Goal: Information Seeking & Learning: Learn about a topic

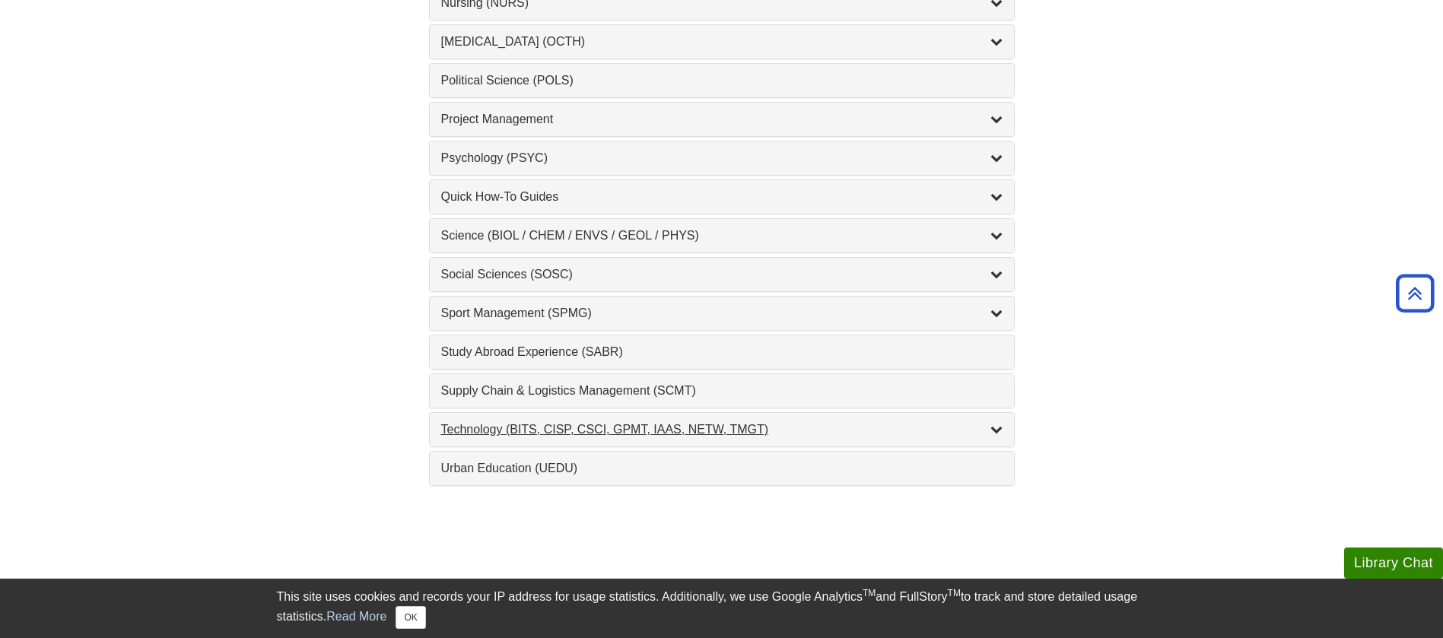
scroll to position [1540, 0]
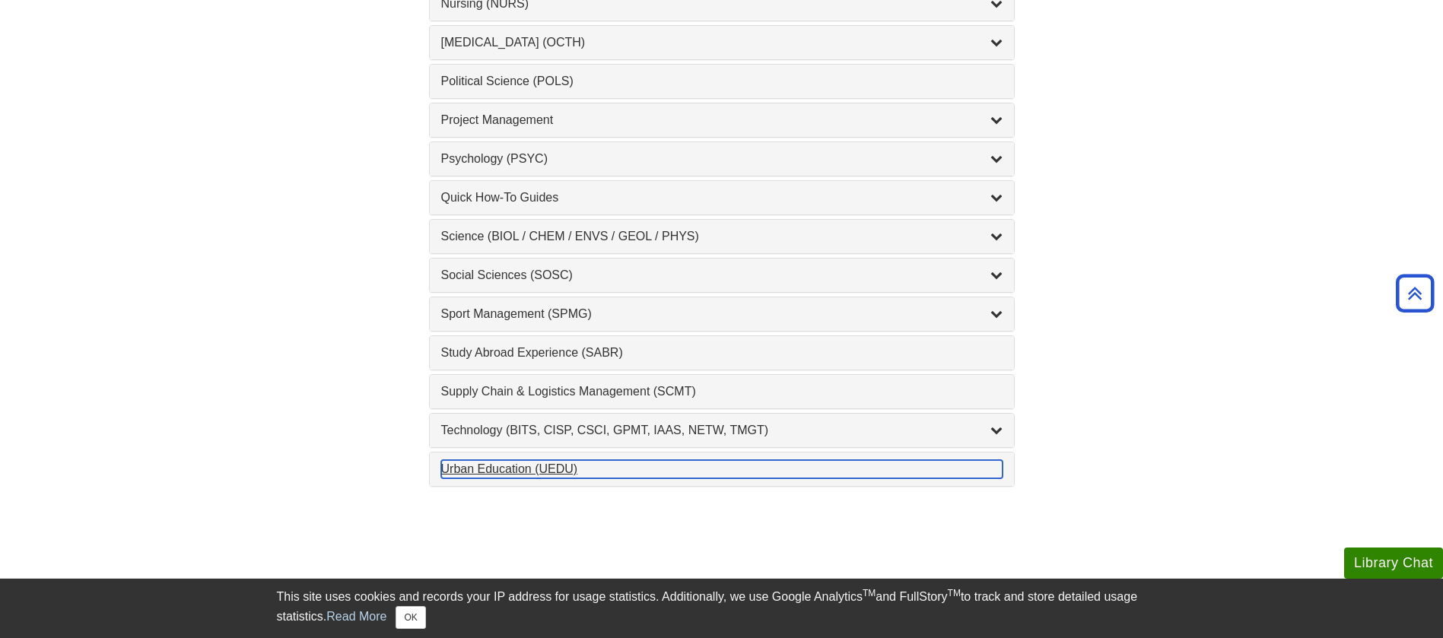
click at [567, 463] on div "Urban Education (UEDU) , 1 guides" at bounding box center [721, 469] width 561 height 18
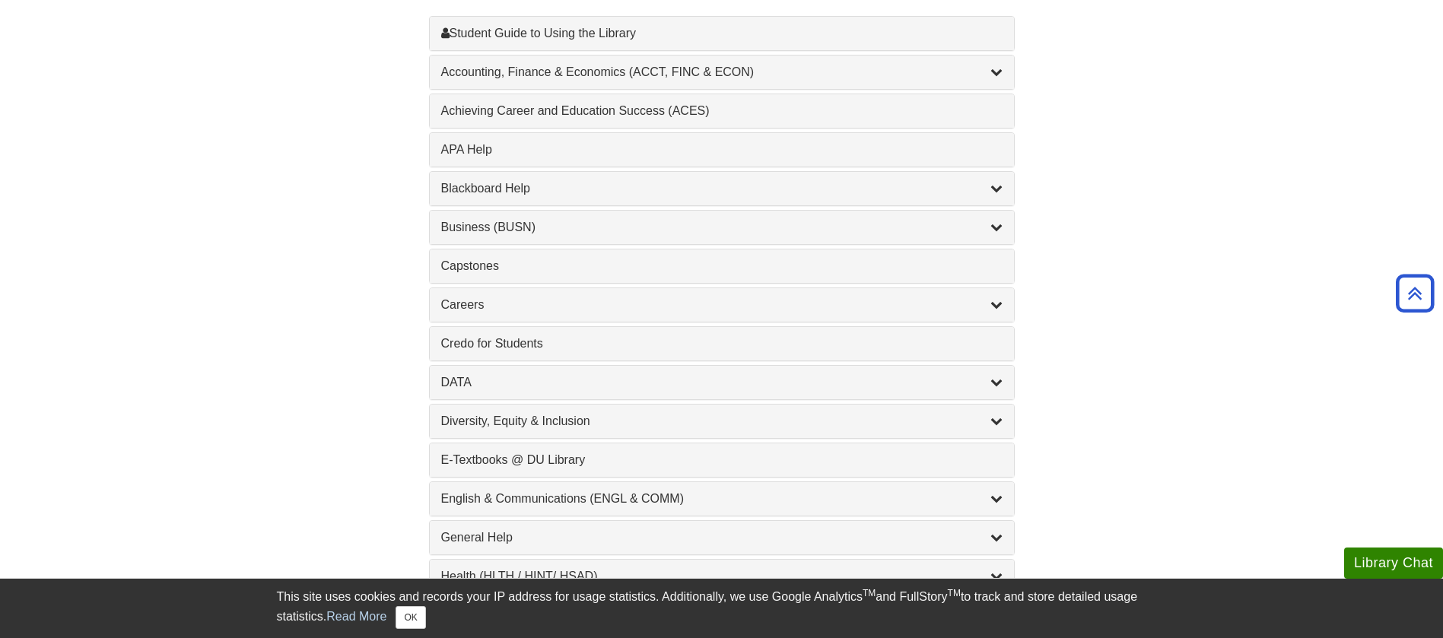
scroll to position [0, 0]
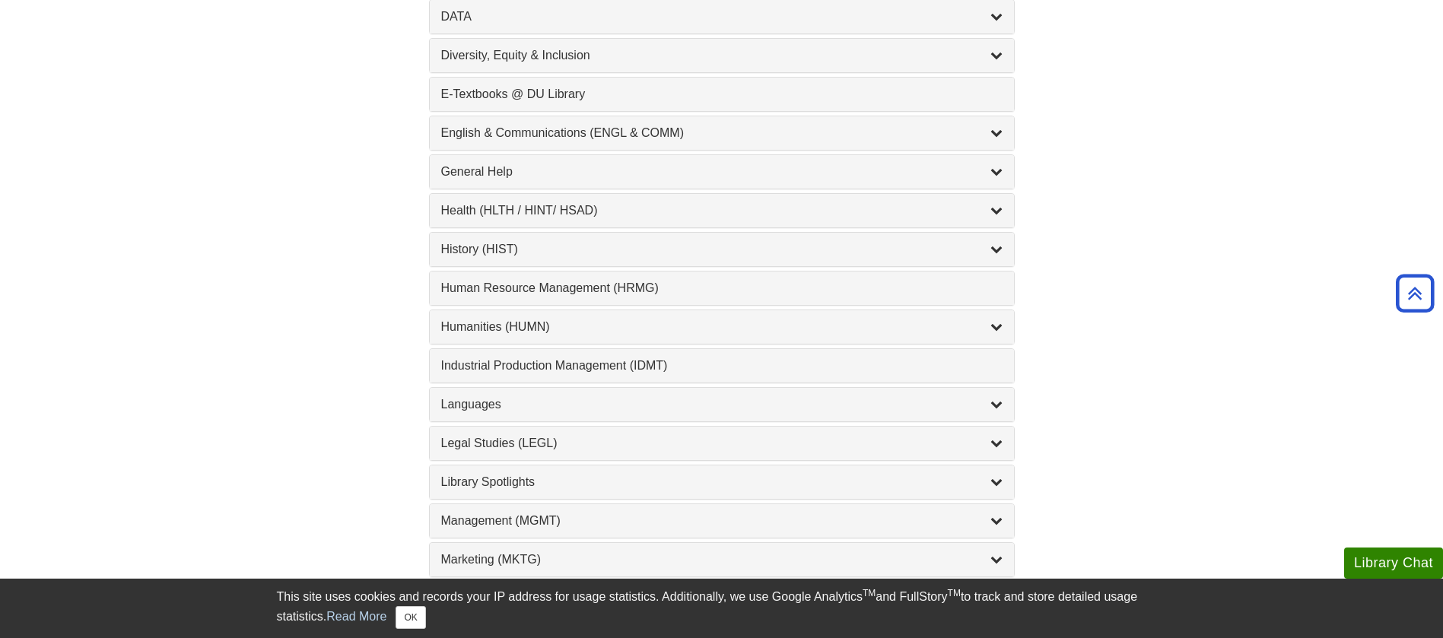
scroll to position [869, 0]
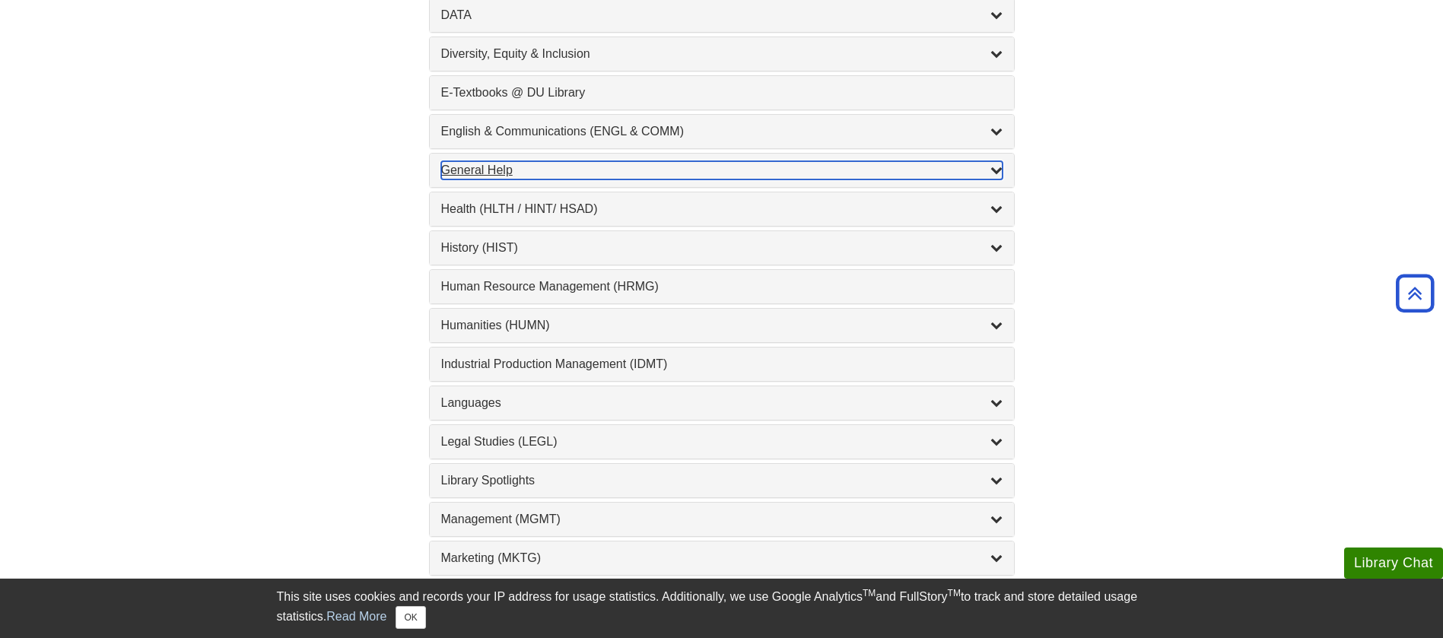
click at [720, 167] on div "General Help , 16 guides" at bounding box center [721, 170] width 561 height 18
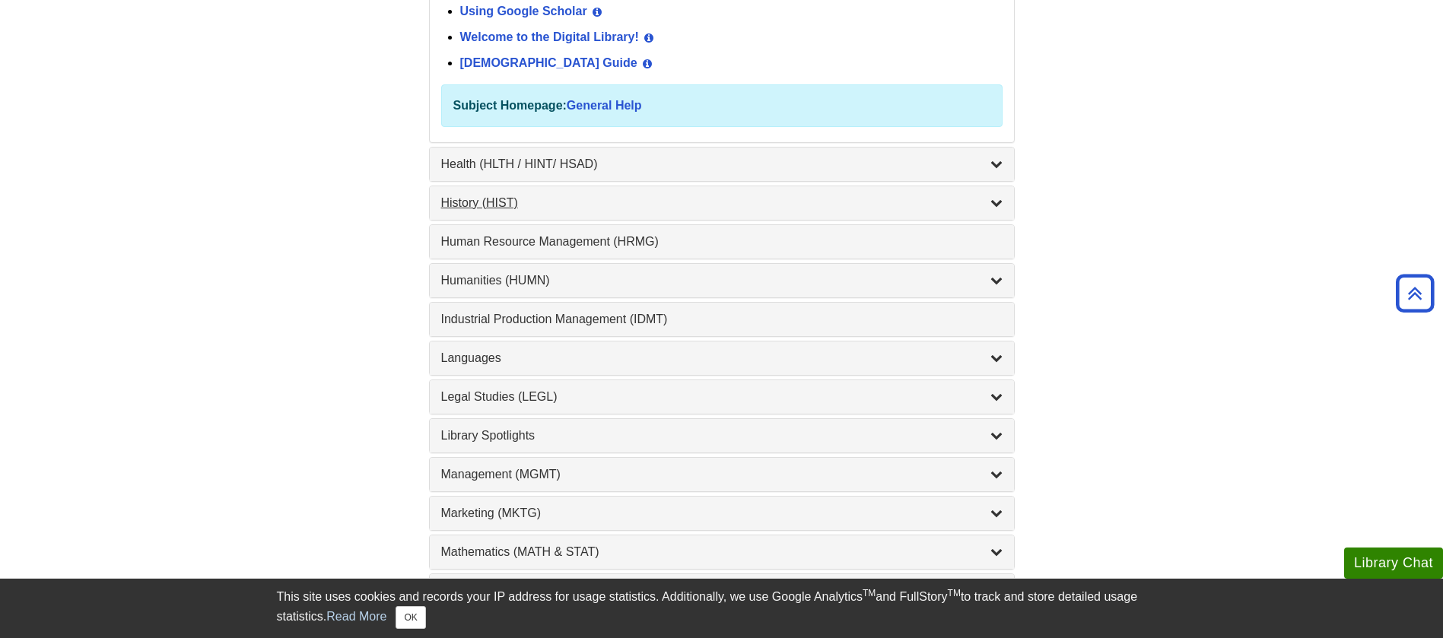
scroll to position [1403, 0]
click at [749, 255] on div "1 Human Resource Management (HRMG) , 1 guides" at bounding box center [722, 243] width 584 height 33
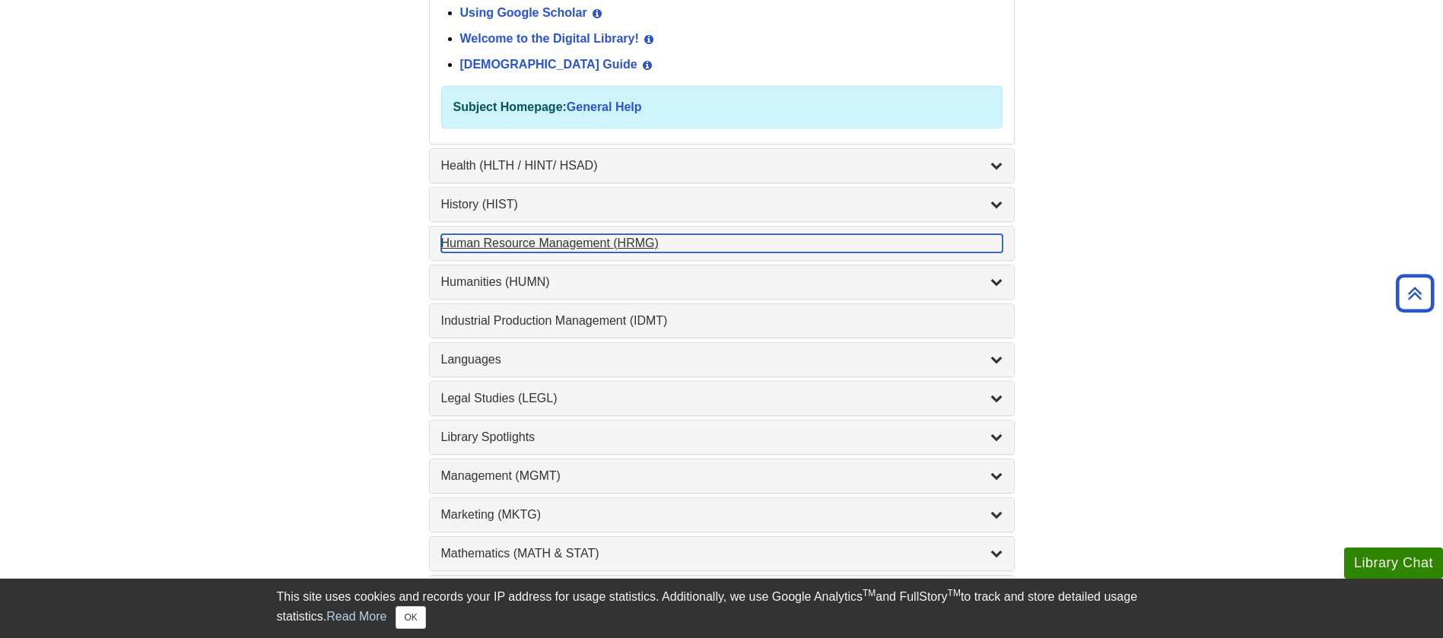
click at [739, 243] on div "Human Resource Management (HRMG) , 1 guides" at bounding box center [721, 243] width 561 height 18
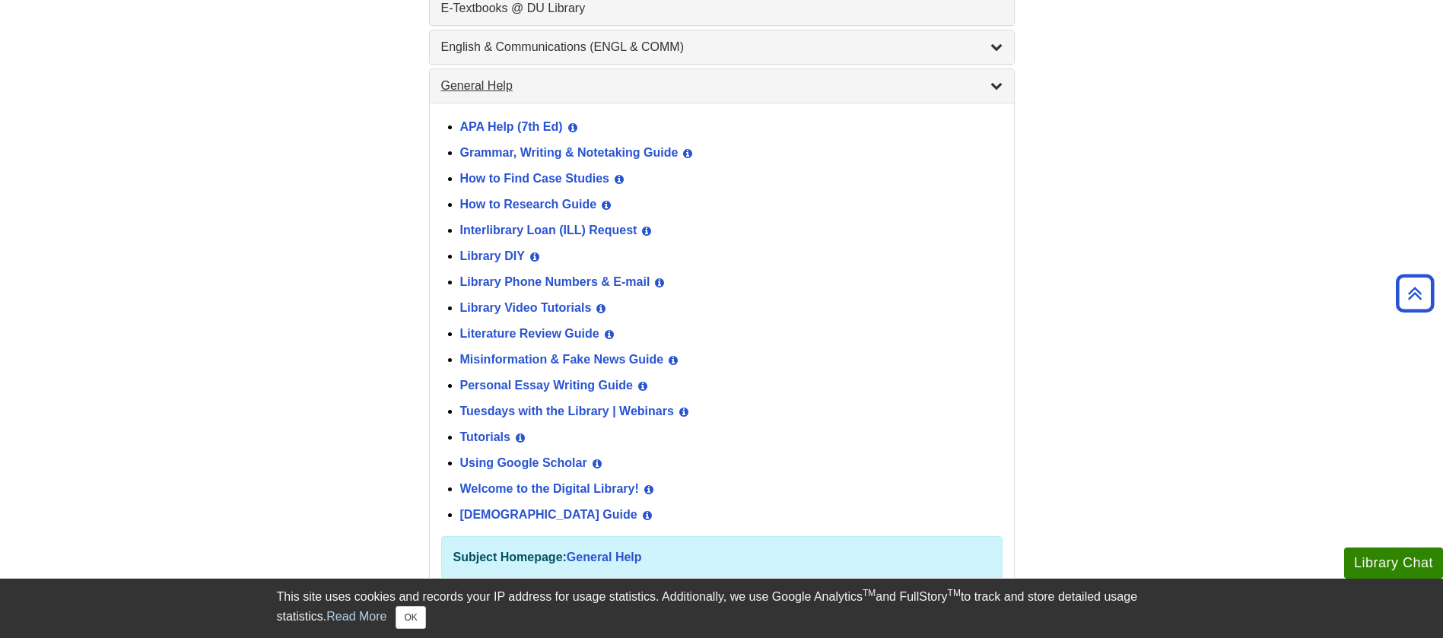
scroll to position [952, 0]
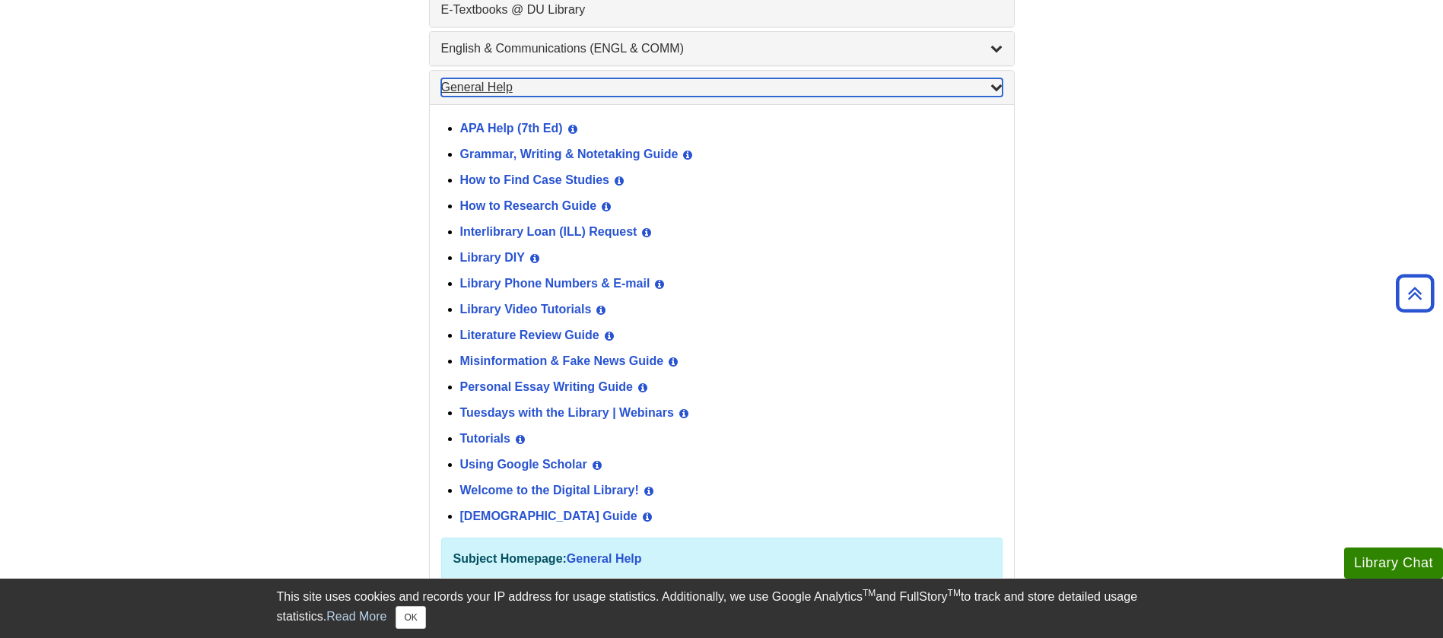
click at [660, 91] on div "General Help , 16 guides" at bounding box center [721, 87] width 561 height 18
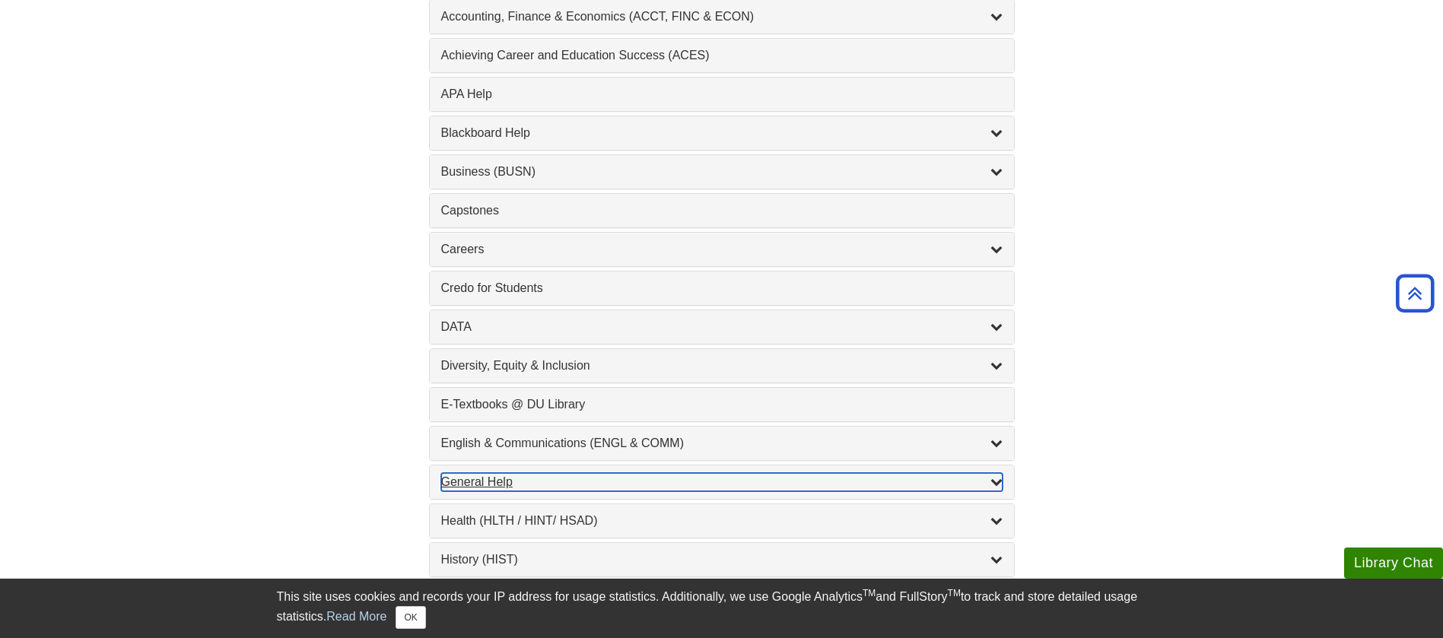
scroll to position [451, 0]
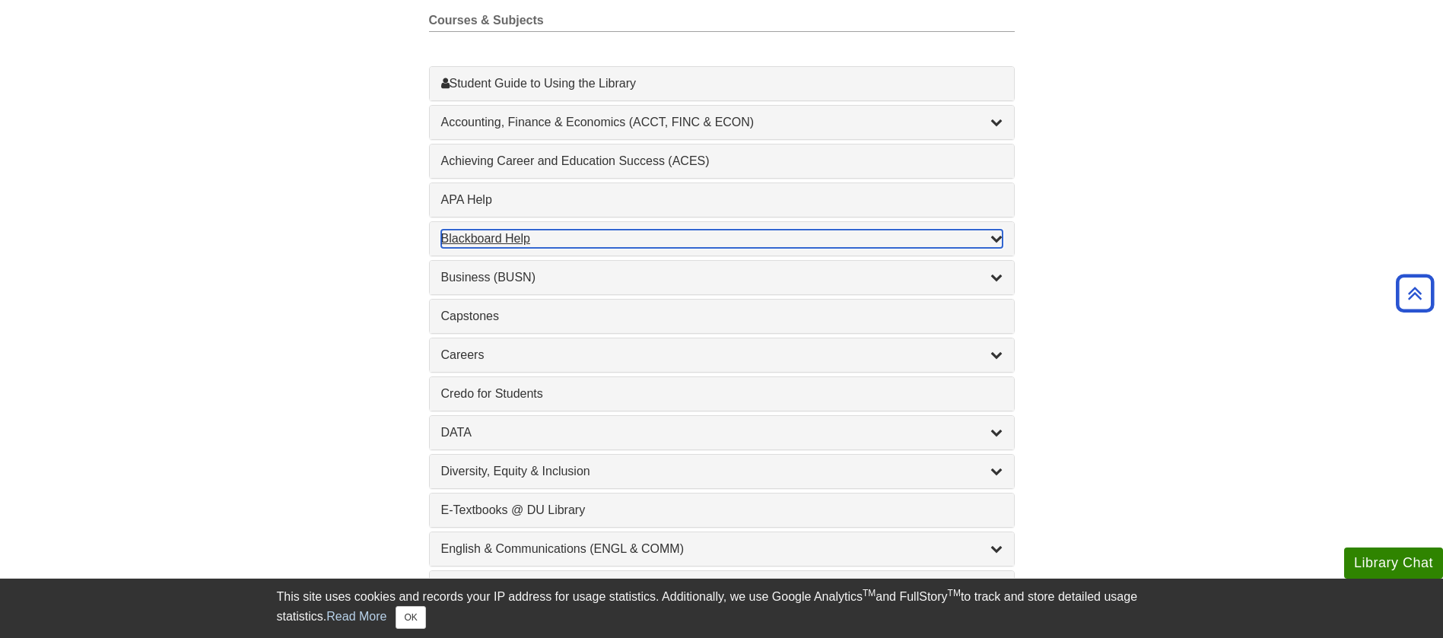
click at [755, 241] on div "Blackboard Help , 9 guides" at bounding box center [721, 239] width 561 height 18
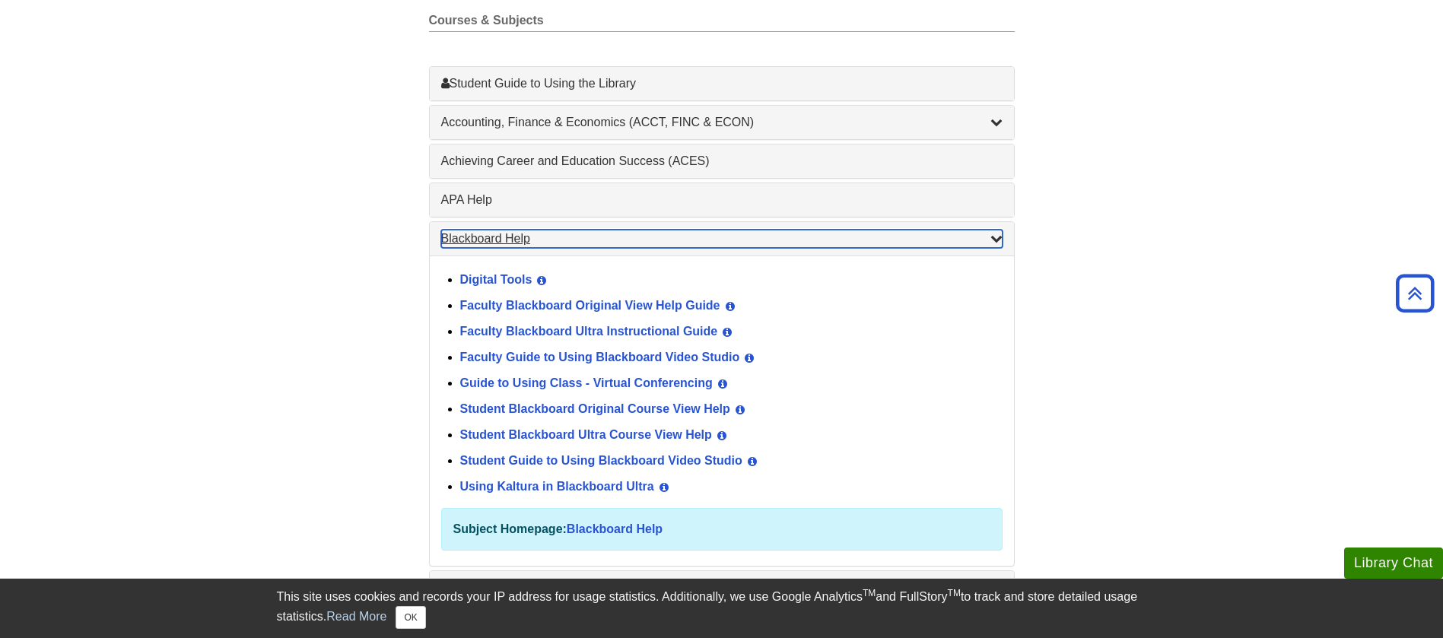
click at [805, 232] on div "Blackboard Help , 9 guides" at bounding box center [721, 239] width 561 height 18
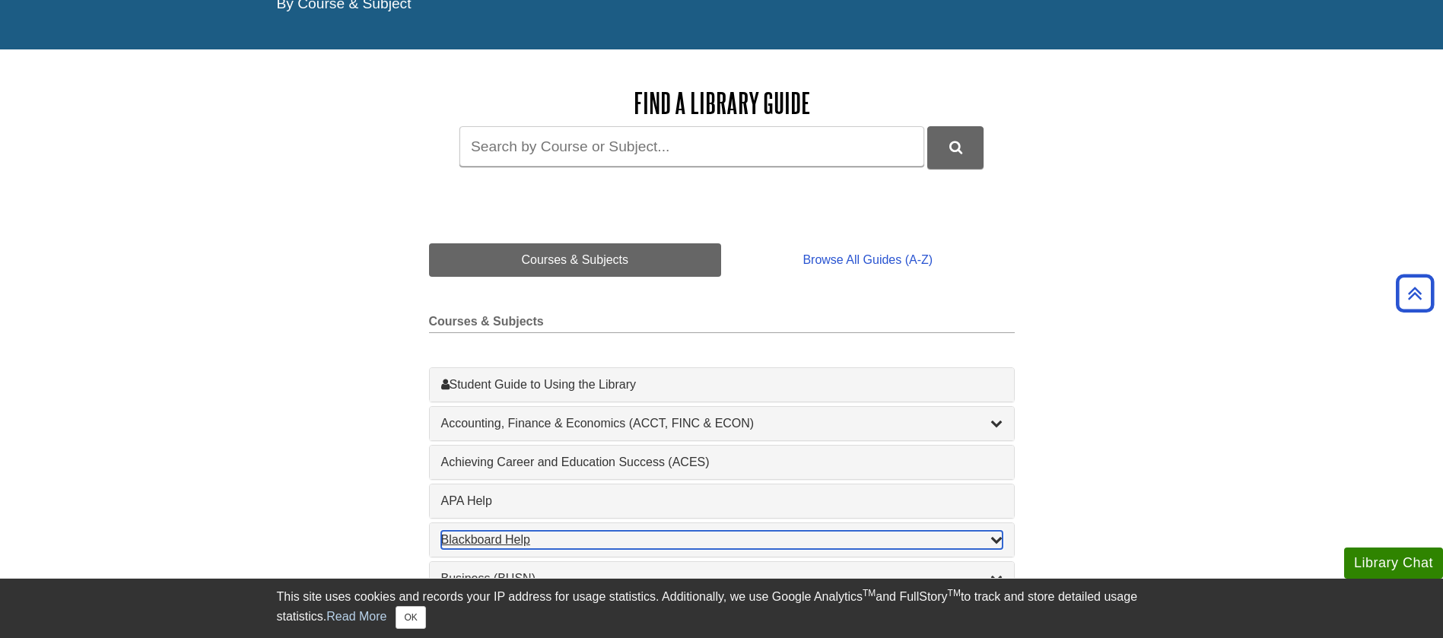
scroll to position [145, 0]
